Goal: Task Accomplishment & Management: Use online tool/utility

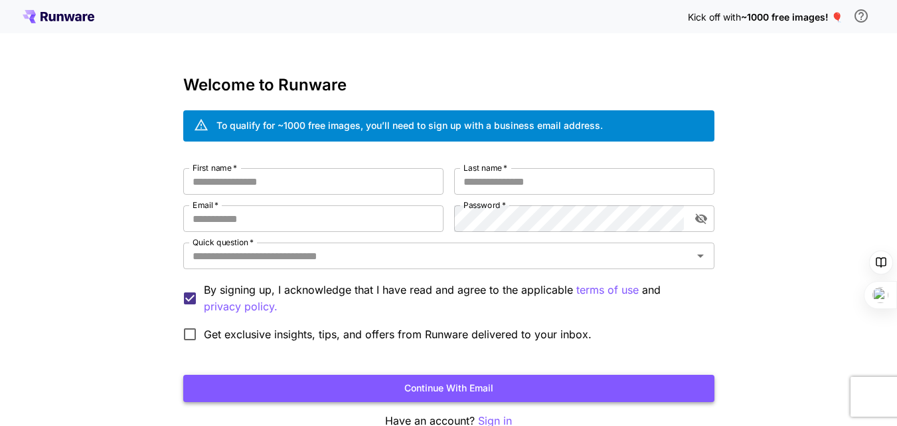
click at [372, 393] on button "Continue with email" at bounding box center [448, 388] width 531 height 27
click at [316, 174] on input "First name   *" at bounding box center [313, 181] width 260 height 27
type input "*"
type input "*****"
click at [535, 177] on input "Last name   *" at bounding box center [584, 181] width 260 height 27
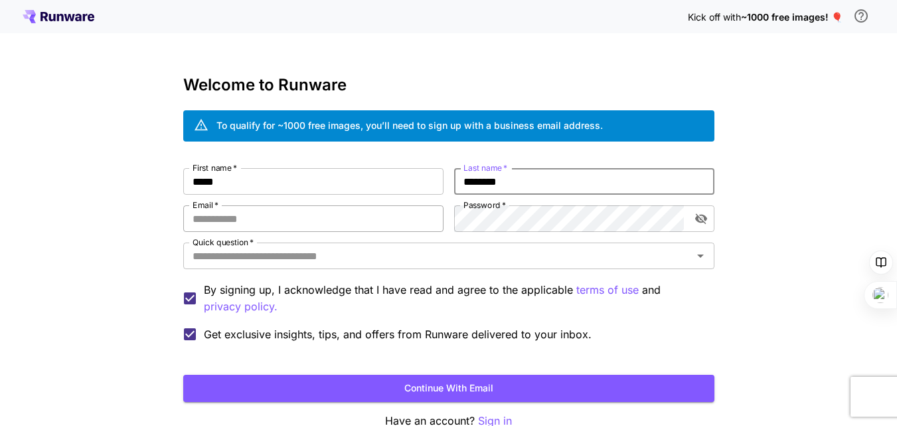
type input "********"
click at [389, 231] on input "Email   *" at bounding box center [313, 218] width 260 height 27
type input "**********"
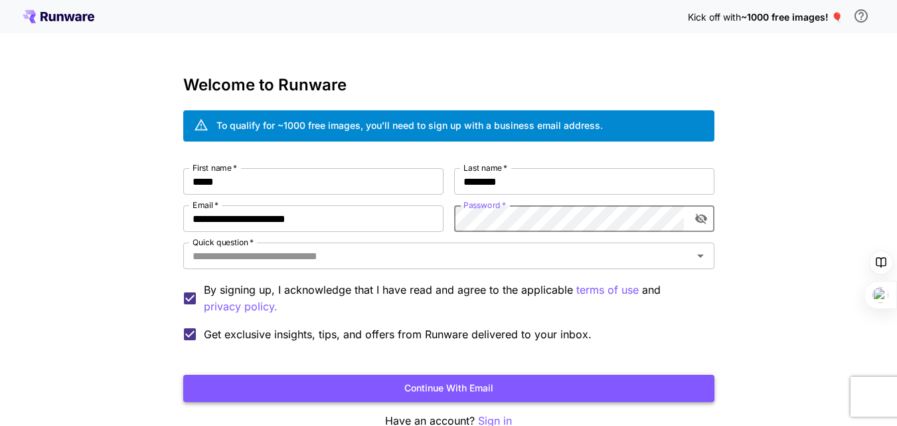
click at [444, 394] on button "Continue with email" at bounding box center [448, 388] width 531 height 27
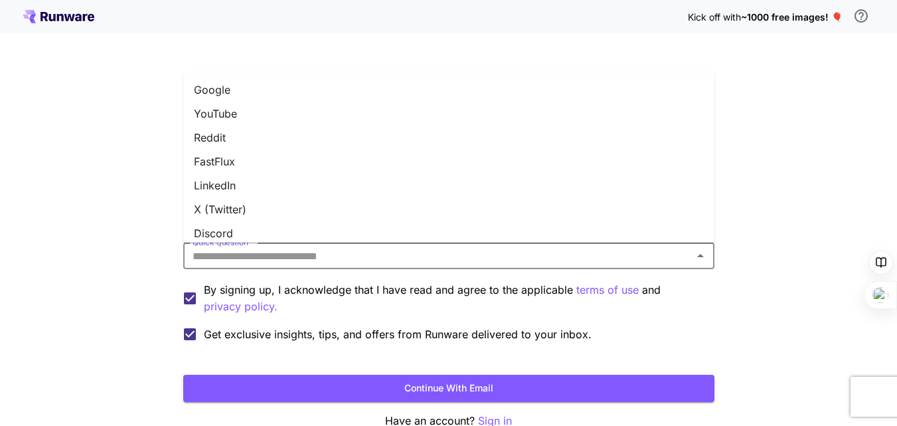
click at [388, 256] on input "Quick question   *" at bounding box center [438, 255] width 502 height 19
click at [258, 92] on li "Google" at bounding box center [448, 90] width 531 height 24
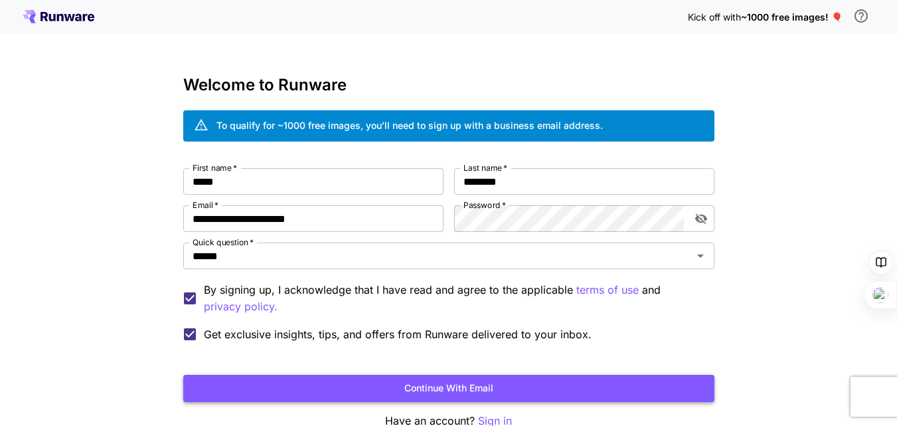
click at [257, 394] on button "Continue with email" at bounding box center [448, 388] width 531 height 27
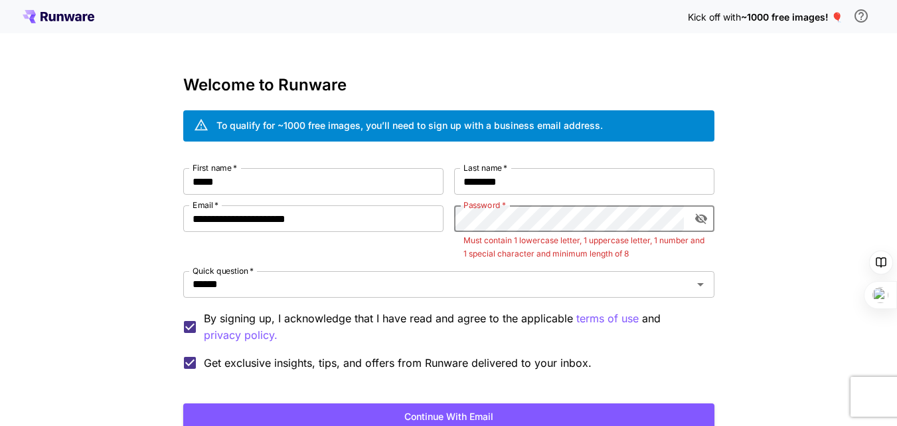
click at [696, 220] on icon "toggle password visibility" at bounding box center [701, 219] width 12 height 11
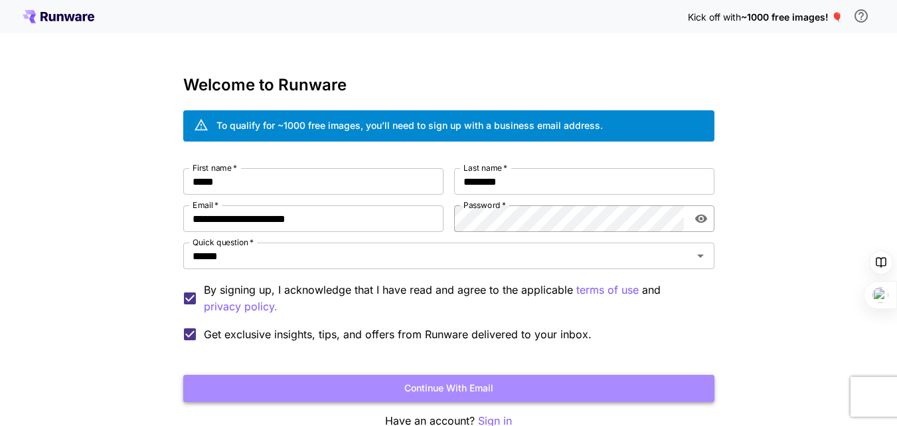
click at [399, 387] on button "Continue with email" at bounding box center [448, 388] width 531 height 27
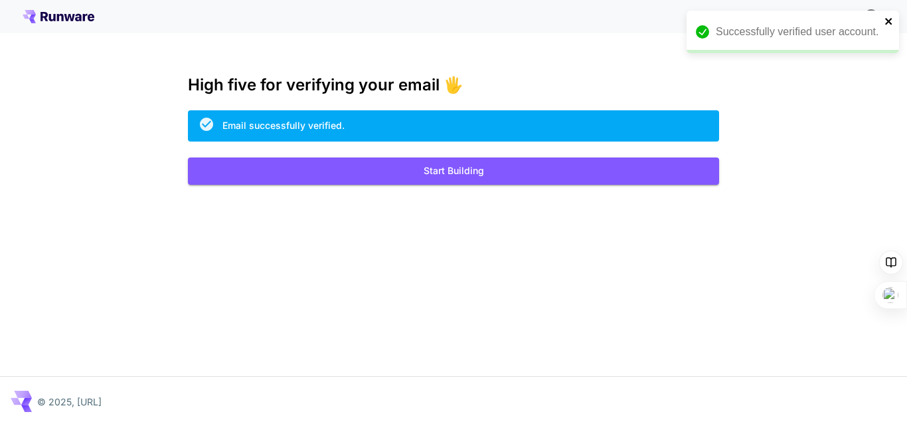
click at [890, 25] on icon "close" at bounding box center [889, 21] width 9 height 11
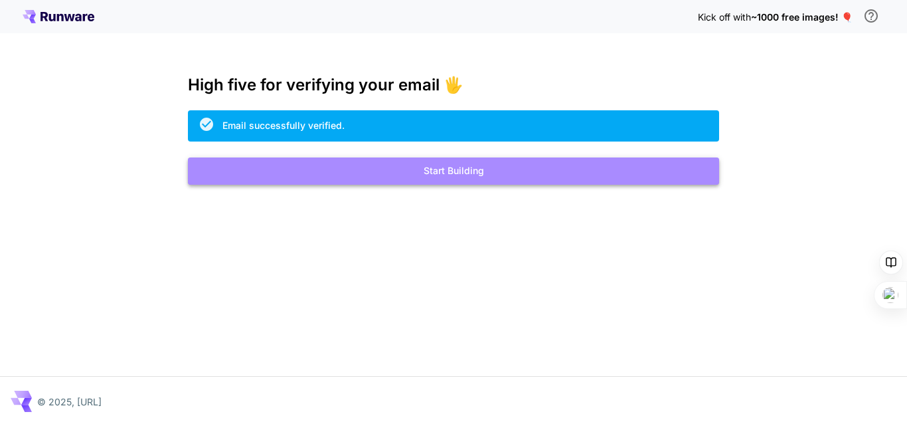
click at [608, 182] on button "Start Building" at bounding box center [453, 170] width 531 height 27
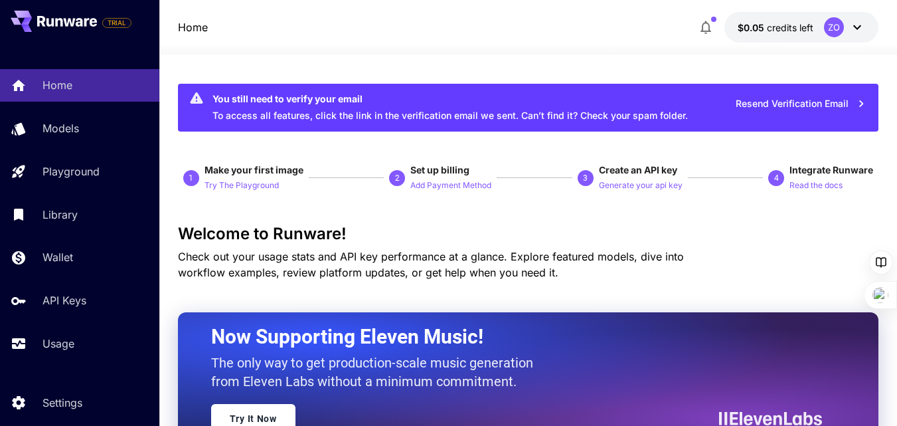
click at [866, 21] on icon at bounding box center [858, 27] width 16 height 16
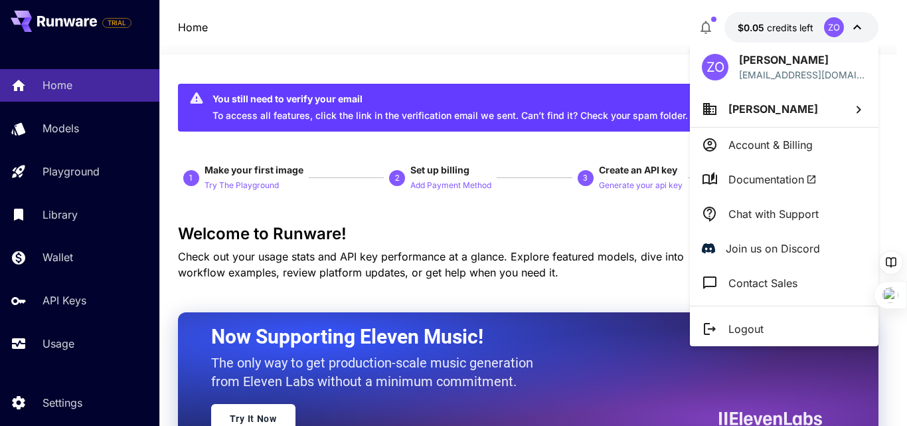
click at [475, 231] on div at bounding box center [453, 213] width 907 height 426
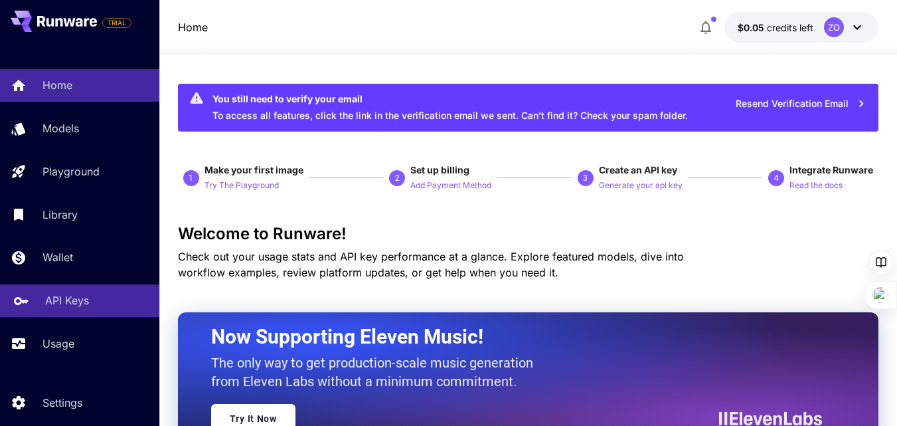
click at [37, 306] on link "API Keys" at bounding box center [79, 300] width 159 height 33
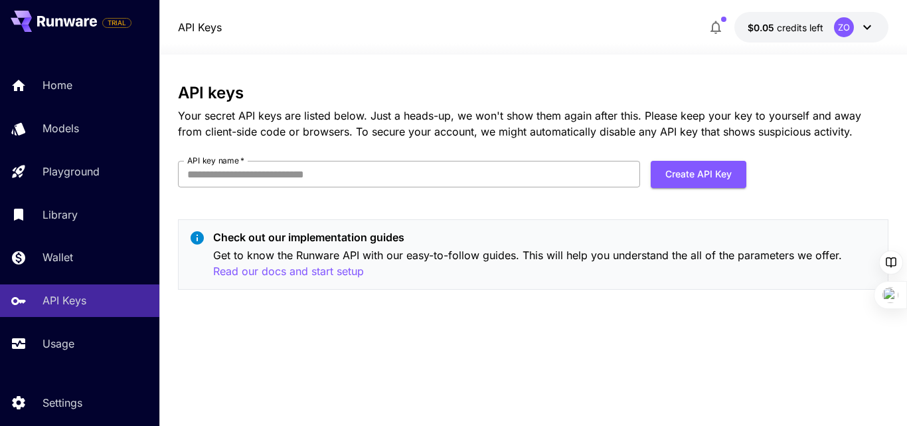
click at [555, 175] on input "API key name   *" at bounding box center [409, 174] width 462 height 27
type input "**********"
click at [704, 163] on button "Create API Key" at bounding box center [699, 174] width 96 height 27
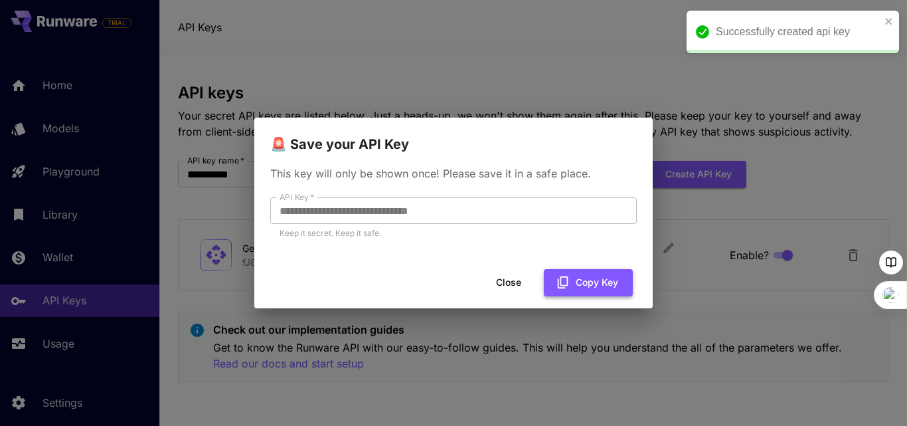
click at [601, 287] on button "Copy Key" at bounding box center [588, 282] width 89 height 27
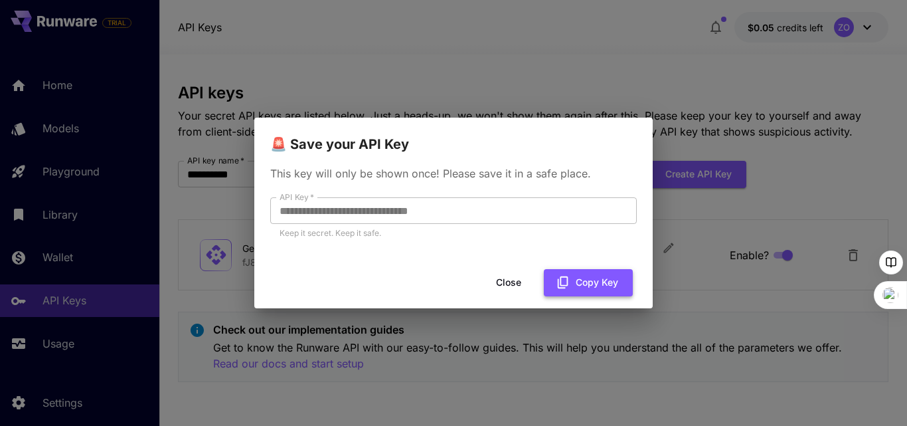
click at [570, 281] on icon "button" at bounding box center [563, 282] width 15 height 15
click at [497, 282] on button "Close" at bounding box center [520, 282] width 60 height 27
